Goal: Use online tool/utility: Use online tool/utility

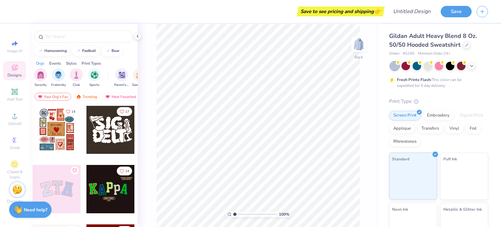
scroll to position [61, 0]
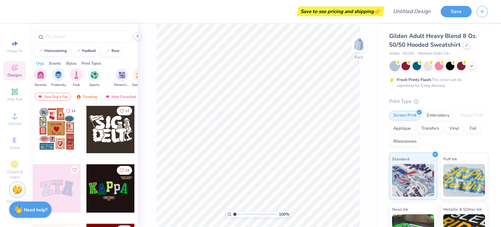
click at [57, 138] on div at bounding box center [57, 129] width 48 height 48
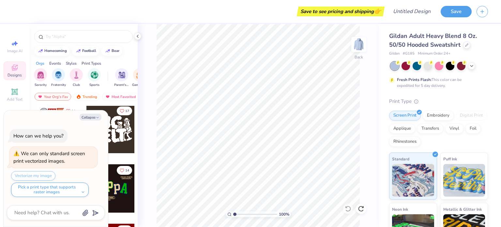
click at [126, 55] on div "homecoming football bear" at bounding box center [83, 51] width 108 height 10
click at [96, 118] on icon "button" at bounding box center [98, 118] width 4 height 4
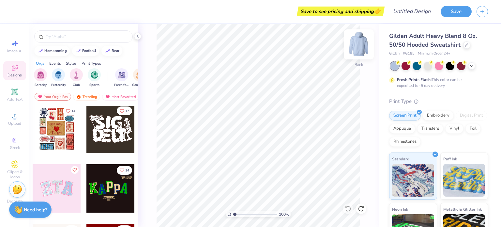
click at [360, 42] on img at bounding box center [359, 44] width 26 height 26
click at [51, 137] on div at bounding box center [57, 129] width 48 height 48
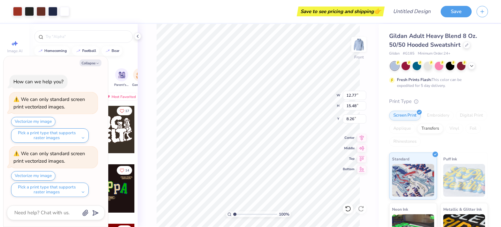
type textarea "x"
type input "6.00"
type textarea "x"
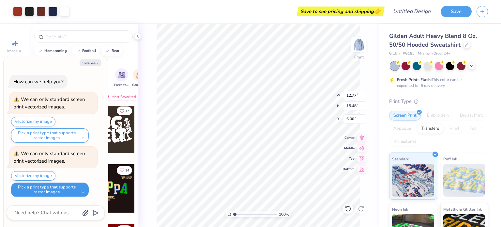
click at [81, 191] on button "Pick a print type that supports raster images" at bounding box center [50, 189] width 78 height 14
